Goal: Information Seeking & Learning: Learn about a topic

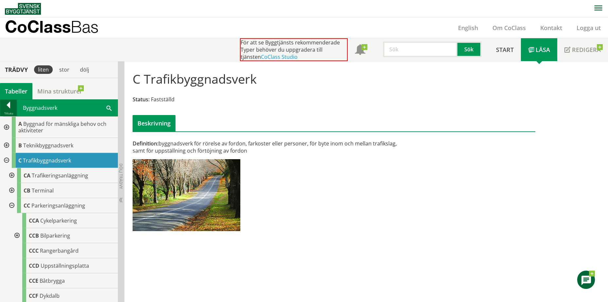
click at [11, 108] on div at bounding box center [8, 106] width 16 height 9
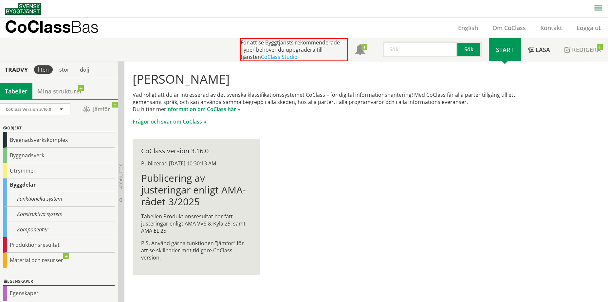
click at [350, 203] on div "[PERSON_NAME] Vad roligt att du är intresserad av det svenska klassifikationssy…" at bounding box center [333, 174] width 419 height 224
click at [132, 14] on nav at bounding box center [306, 8] width 603 height 17
click at [46, 153] on div "Byggnadsverk" at bounding box center [58, 155] width 111 height 15
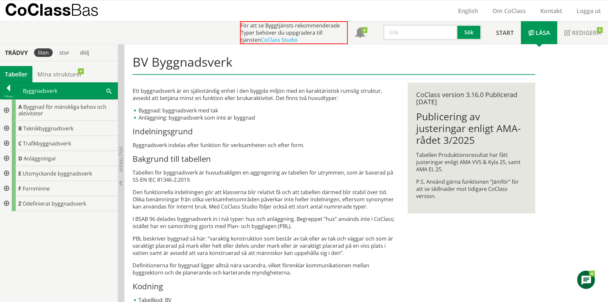
scroll to position [33, 0]
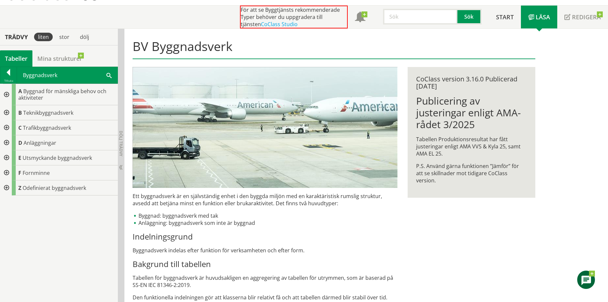
click at [8, 142] on div at bounding box center [6, 142] width 12 height 15
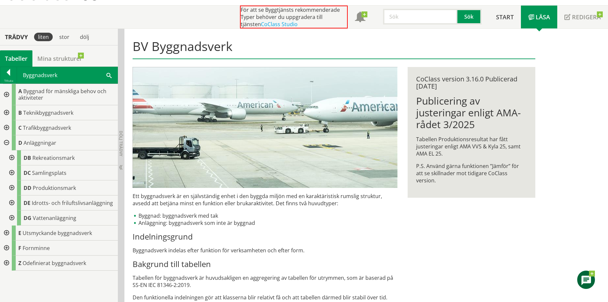
click at [10, 203] on div at bounding box center [11, 203] width 12 height 15
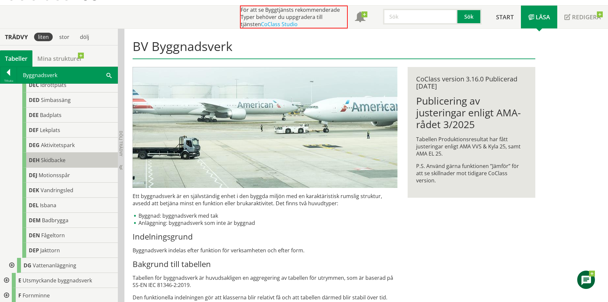
scroll to position [164, 0]
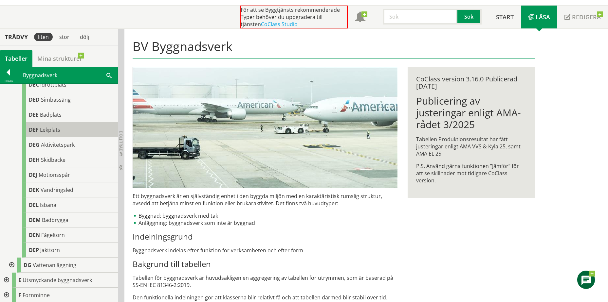
click at [53, 134] on span "Lekplats" at bounding box center [50, 129] width 20 height 7
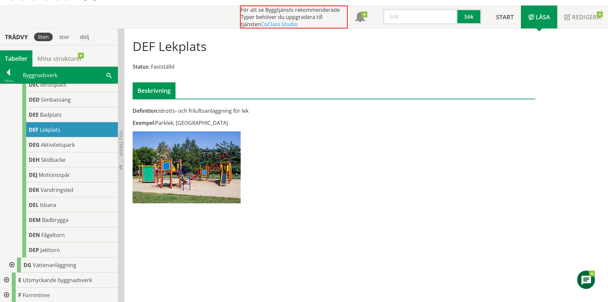
click at [275, 175] on div "Definition: idrotts- och friluftsanläggning för lek Exempel: [GEOGRAPHIC_DATA],…" at bounding box center [265, 157] width 275 height 101
click at [269, 165] on div "Definition: idrotts- och friluftsanläggning för lek Exempel: [GEOGRAPHIC_DATA],…" at bounding box center [265, 157] width 275 height 101
drag, startPoint x: 264, startPoint y: 168, endPoint x: 185, endPoint y: 121, distance: 92.2
click at [190, 122] on div "Definition: idrotts- och friluftsanläggning för lek Exempel: [GEOGRAPHIC_DATA],…" at bounding box center [265, 157] width 275 height 101
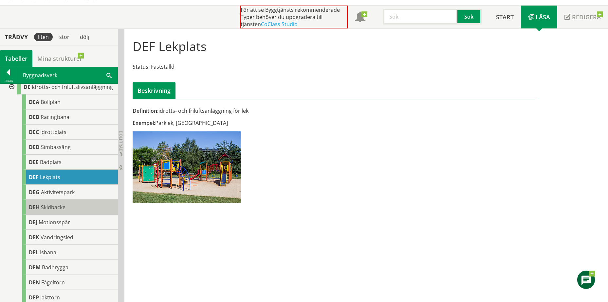
scroll to position [98, 0]
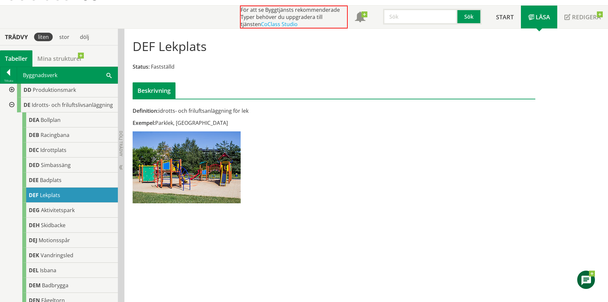
drag, startPoint x: 174, startPoint y: 67, endPoint x: 141, endPoint y: 65, distance: 32.8
click at [141, 65] on div "Status: Fastställd" at bounding box center [334, 66] width 402 height 7
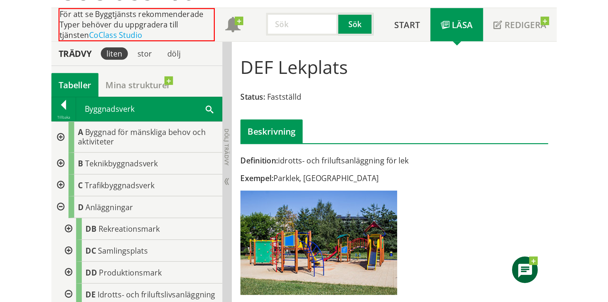
scroll to position [0, 0]
